Goal: Navigation & Orientation: Find specific page/section

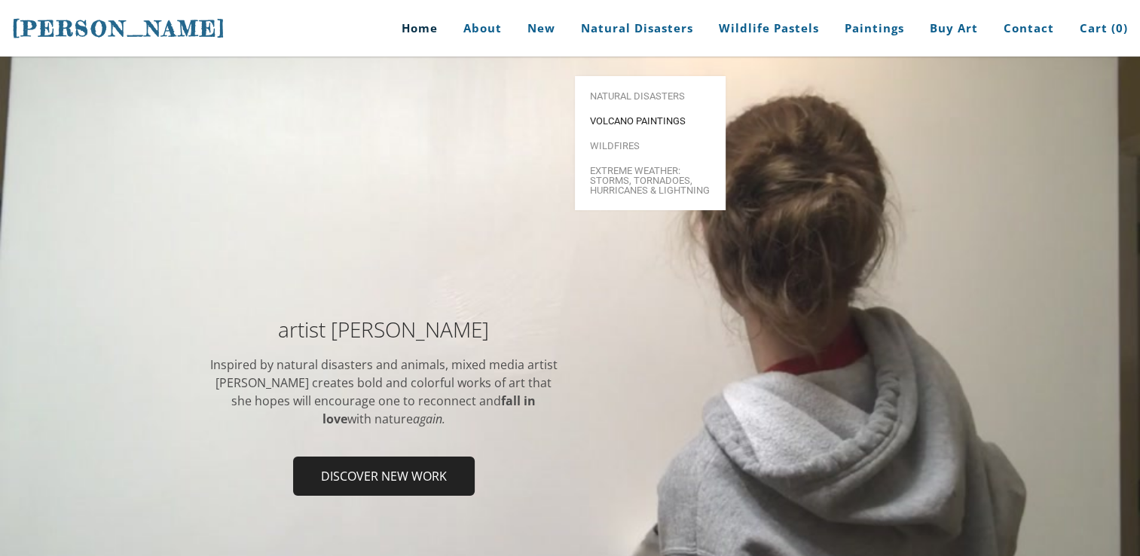
click at [622, 116] on span "Volcano paintings" at bounding box center [650, 121] width 121 height 10
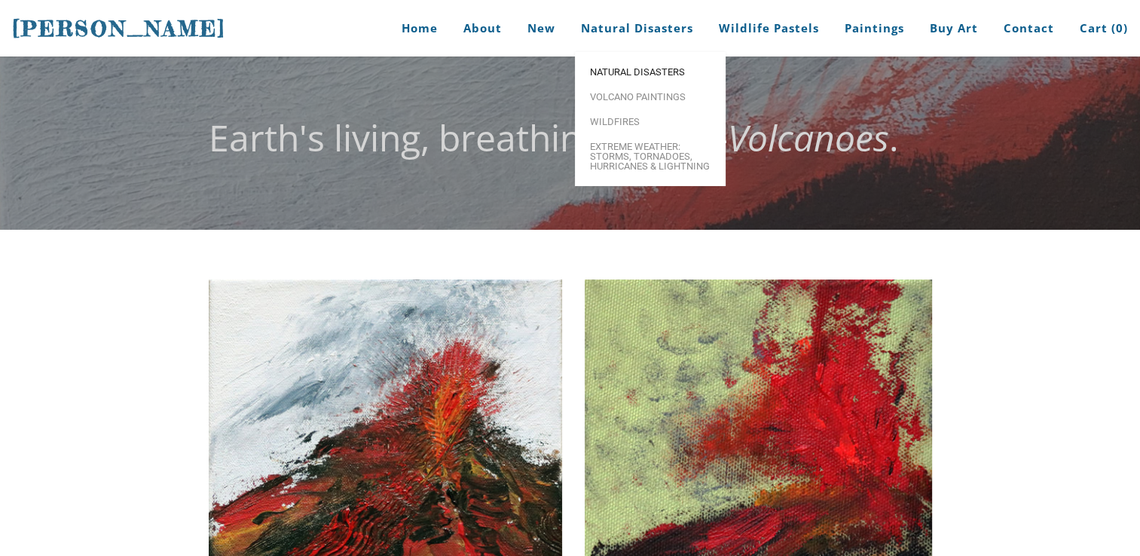
click at [613, 76] on span "Natural Disasters" at bounding box center [650, 72] width 121 height 10
